Goal: Transaction & Acquisition: Book appointment/travel/reservation

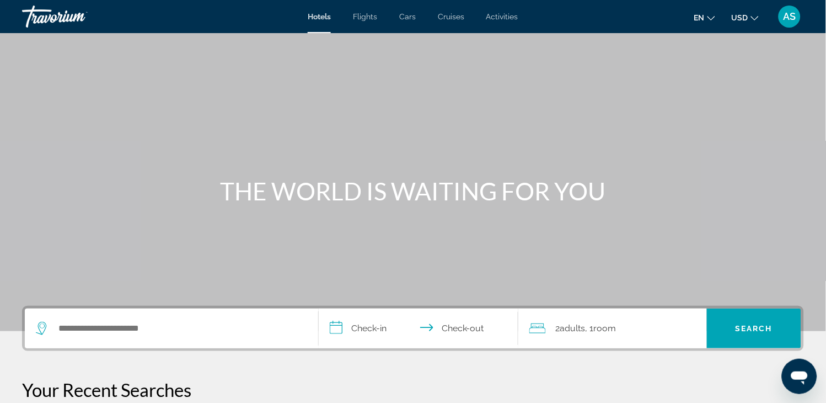
click at [515, 13] on span "Activities" at bounding box center [503, 16] width 32 height 9
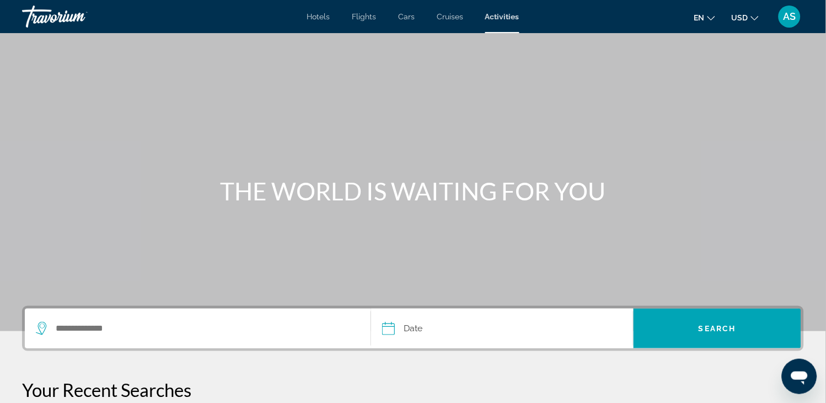
click at [108, 337] on div "Search widget" at bounding box center [198, 328] width 324 height 40
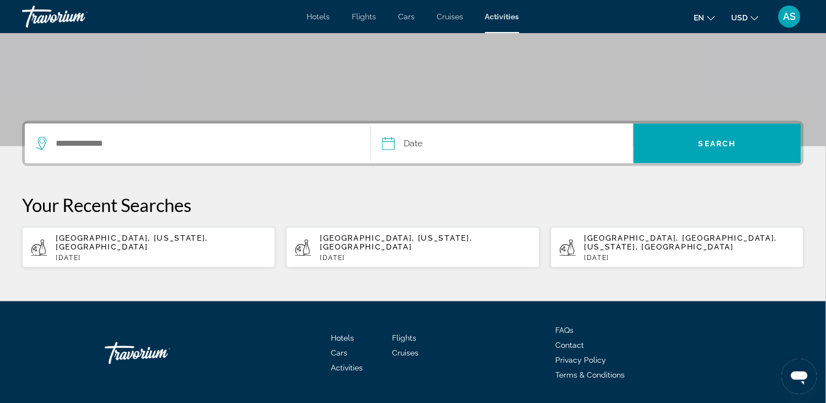
scroll to position [209, 0]
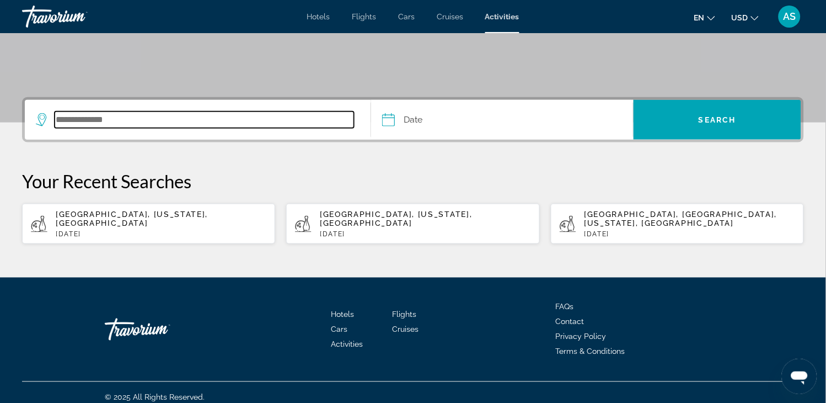
click at [133, 124] on input "Search destination" at bounding box center [205, 119] width 300 height 17
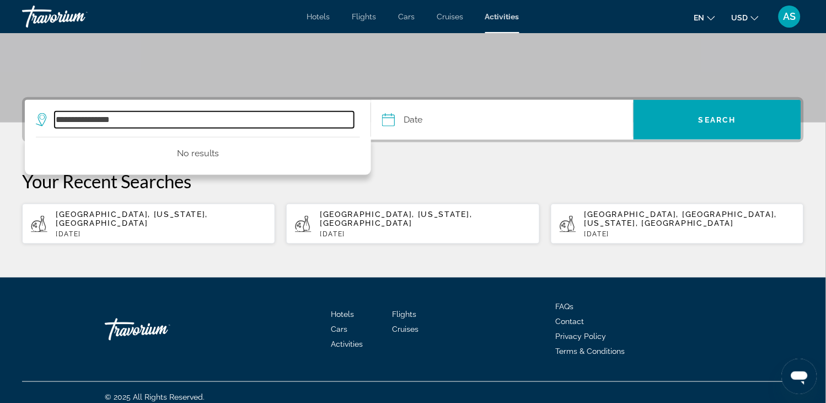
click at [296, 127] on input "**********" at bounding box center [205, 119] width 300 height 17
type input "*"
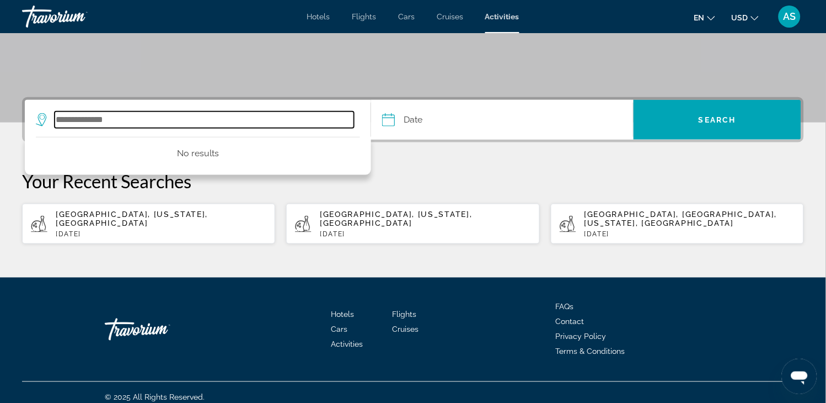
click at [282, 117] on input "Search destination" at bounding box center [205, 119] width 300 height 17
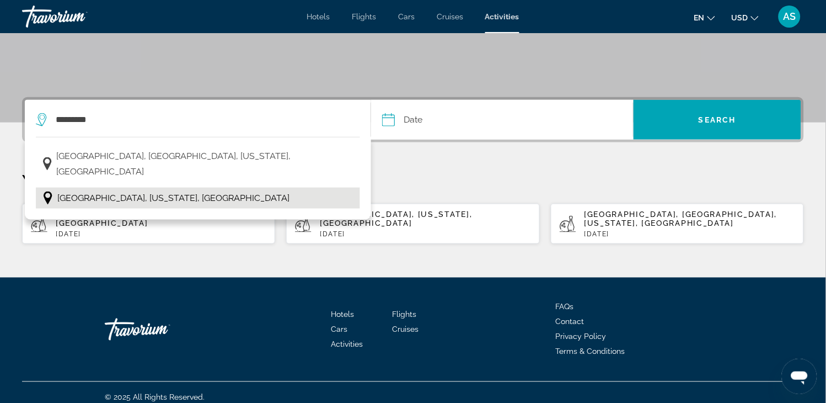
click at [169, 190] on span "[GEOGRAPHIC_DATA], [US_STATE], [GEOGRAPHIC_DATA]" at bounding box center [173, 197] width 232 height 15
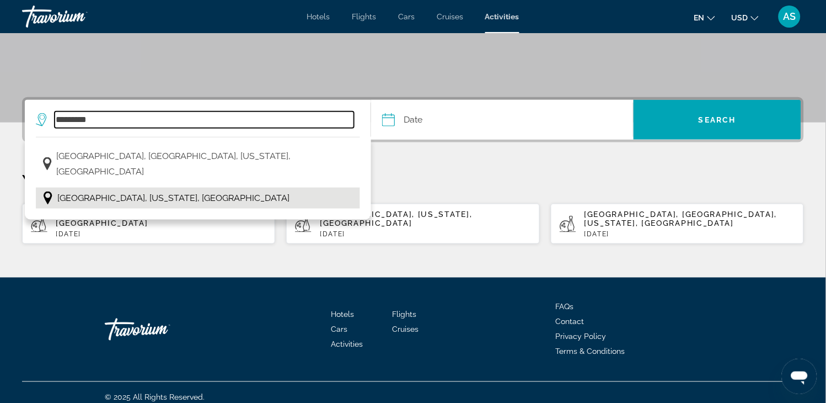
type input "**********"
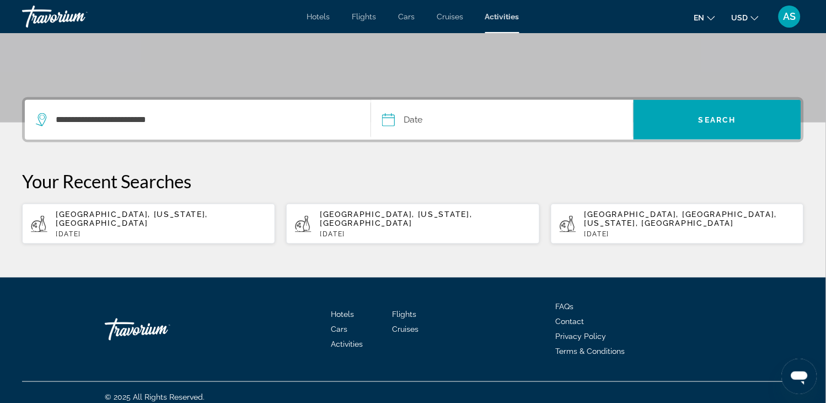
click at [440, 116] on input "Date" at bounding box center [445, 121] width 130 height 43
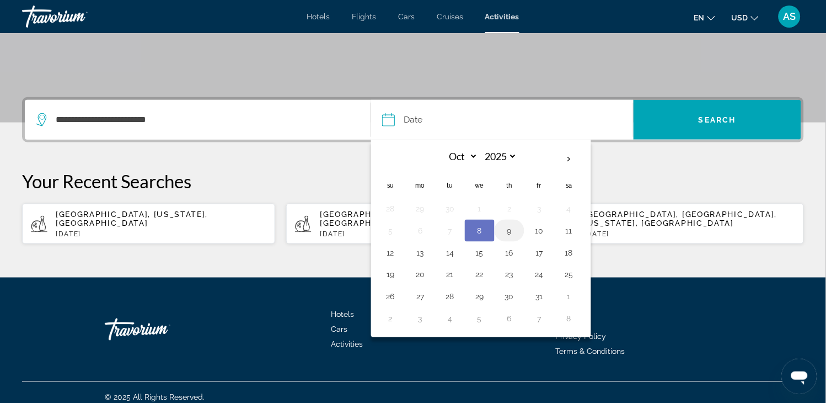
click at [506, 225] on button "9" at bounding box center [510, 230] width 18 height 15
type input "**********"
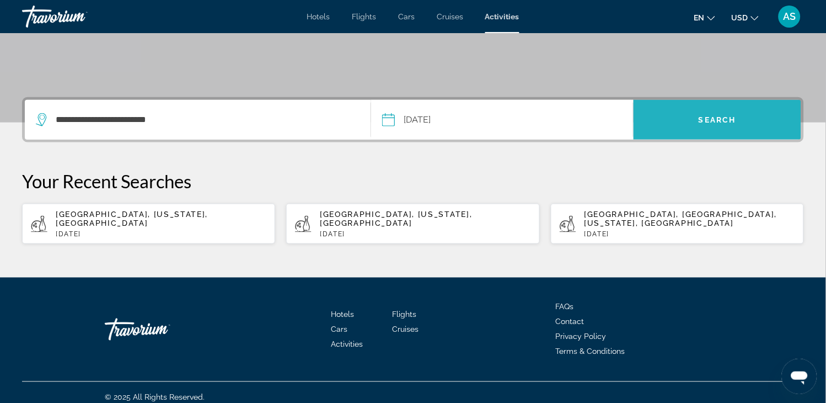
click at [713, 116] on span "Search" at bounding box center [718, 119] width 38 height 9
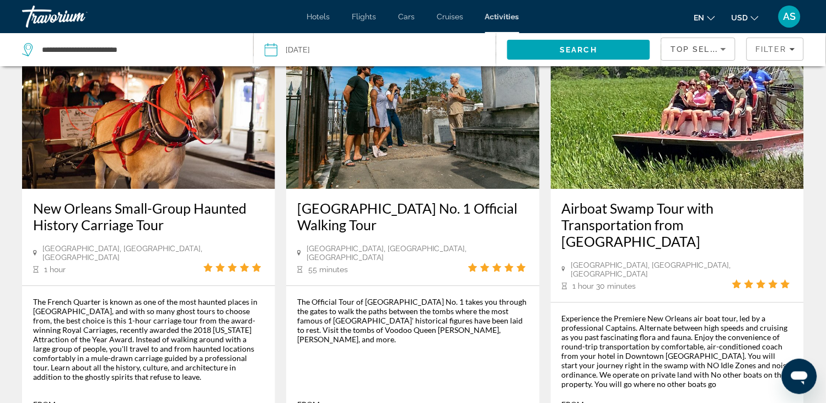
scroll to position [1618, 0]
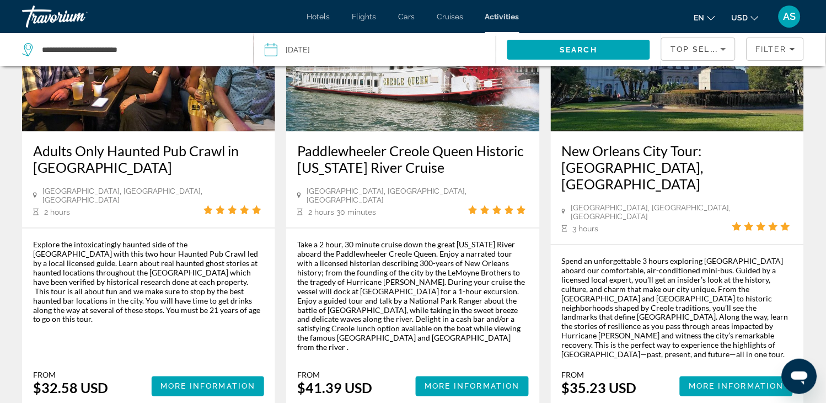
scroll to position [196, 0]
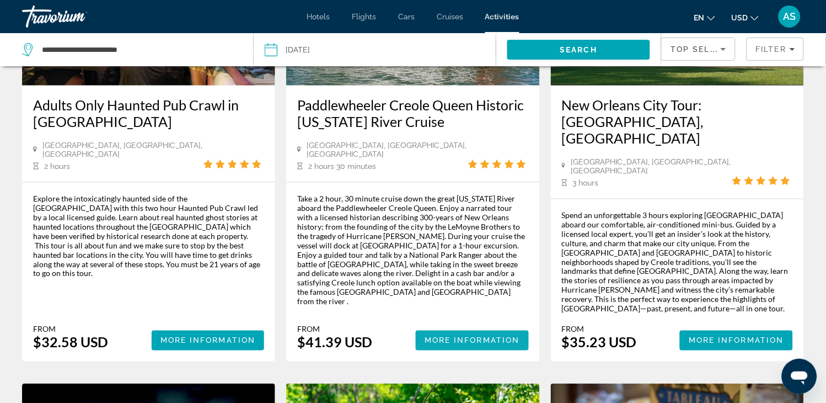
click at [430, 336] on span "More Information" at bounding box center [472, 340] width 95 height 9
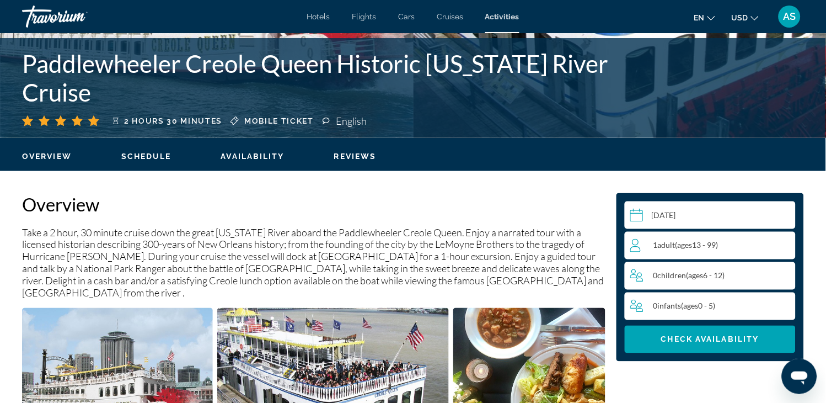
scroll to position [223, 0]
